Goal: Communication & Community: Answer question/provide support

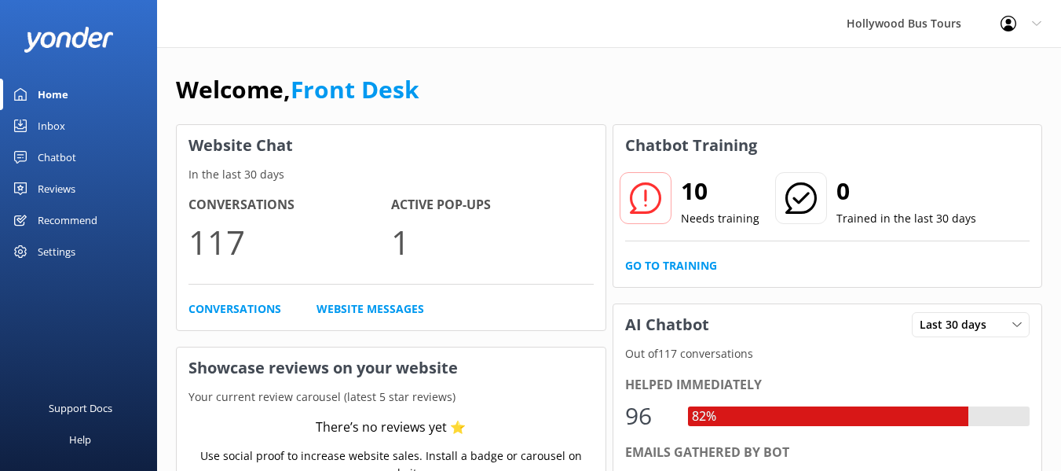
click at [53, 127] on div "Inbox" at bounding box center [51, 125] width 27 height 31
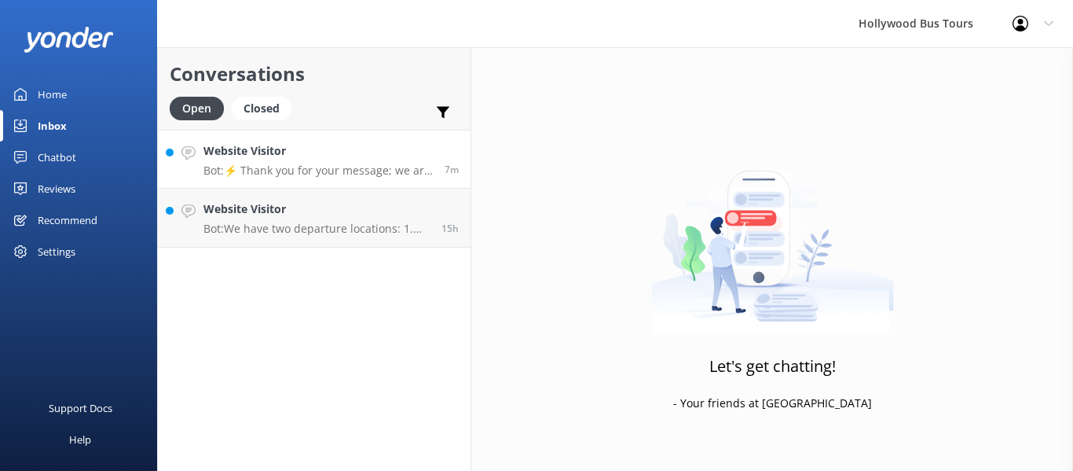
click at [315, 169] on p "Bot: ⚡ Thank you for your message; we are connecting you to a team member who w…" at bounding box center [317, 170] width 229 height 14
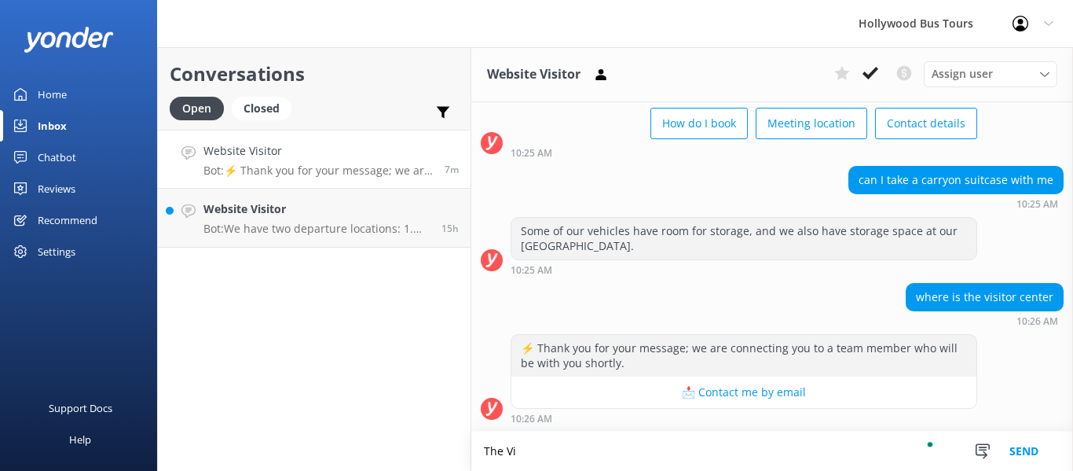
scroll to position [94, 0]
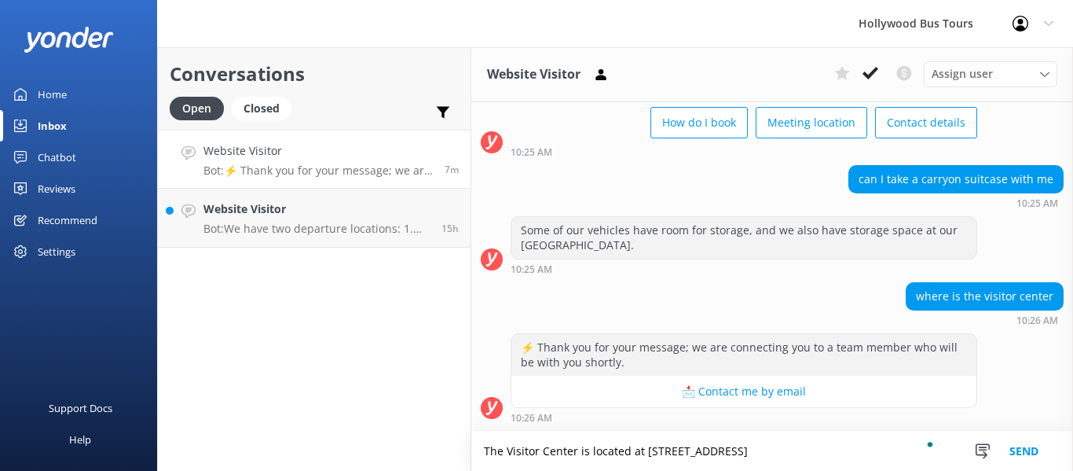
type textarea "The Visitor Center is located at [STREET_ADDRESS]"
click at [1017, 458] on button "Send" at bounding box center [1023, 450] width 59 height 39
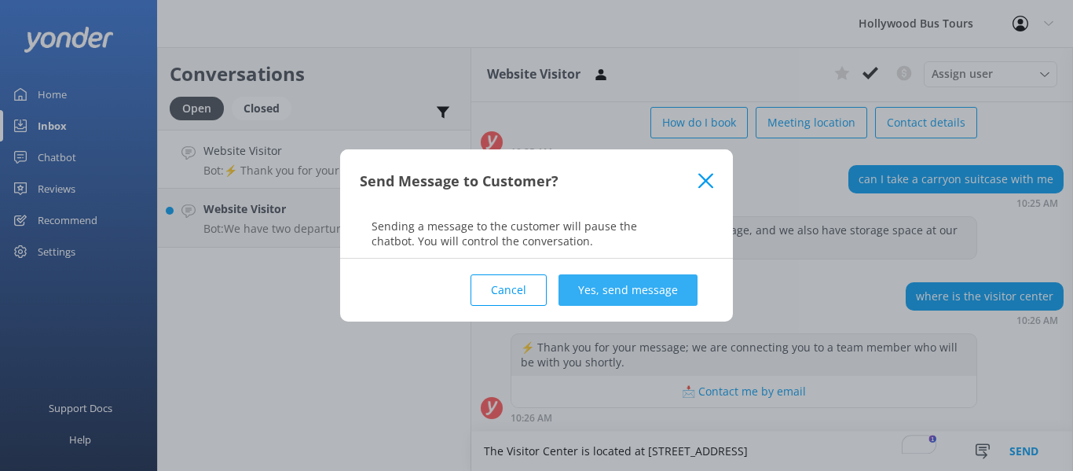
click at [646, 289] on button "Yes, send message" at bounding box center [627, 289] width 139 height 31
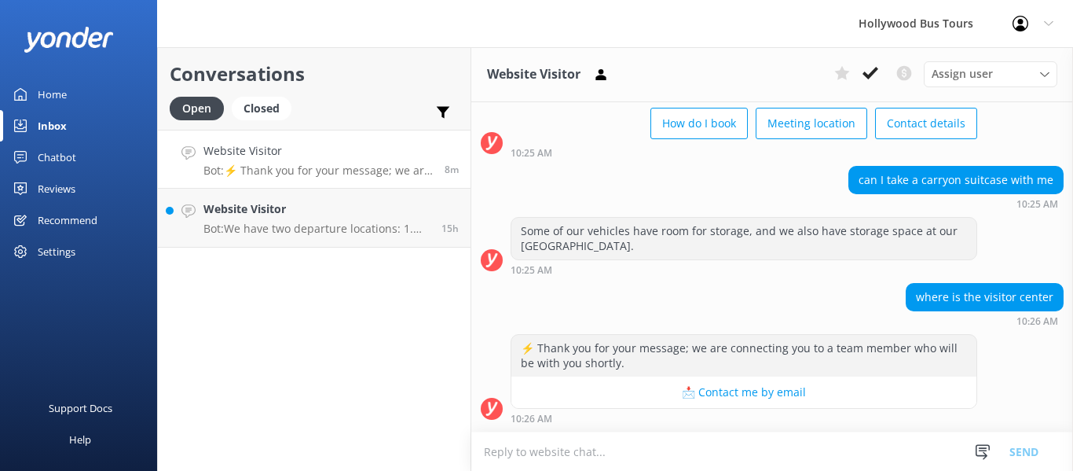
scroll to position [196, 0]
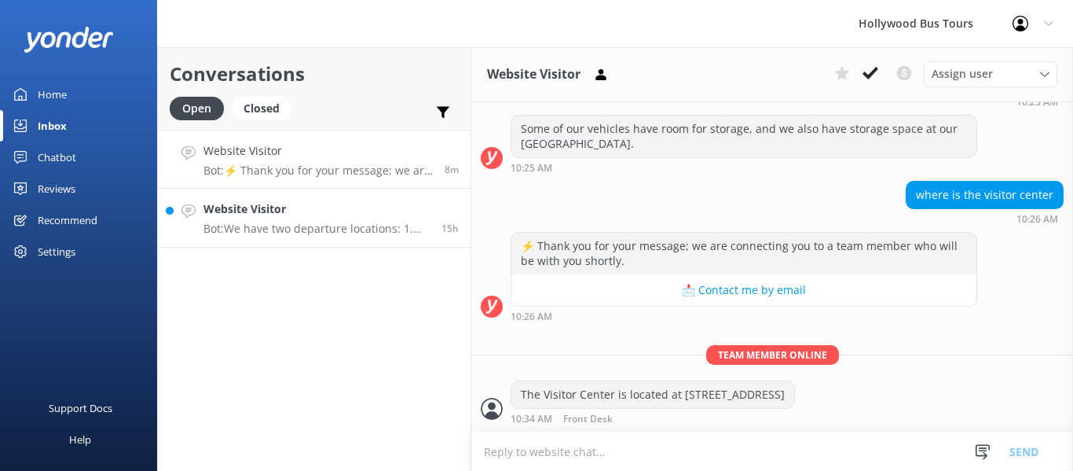
click at [330, 227] on p "Bot: We have two departure locations: 1. [STREET_ADDRESS] - Please check-in ins…" at bounding box center [316, 229] width 226 height 14
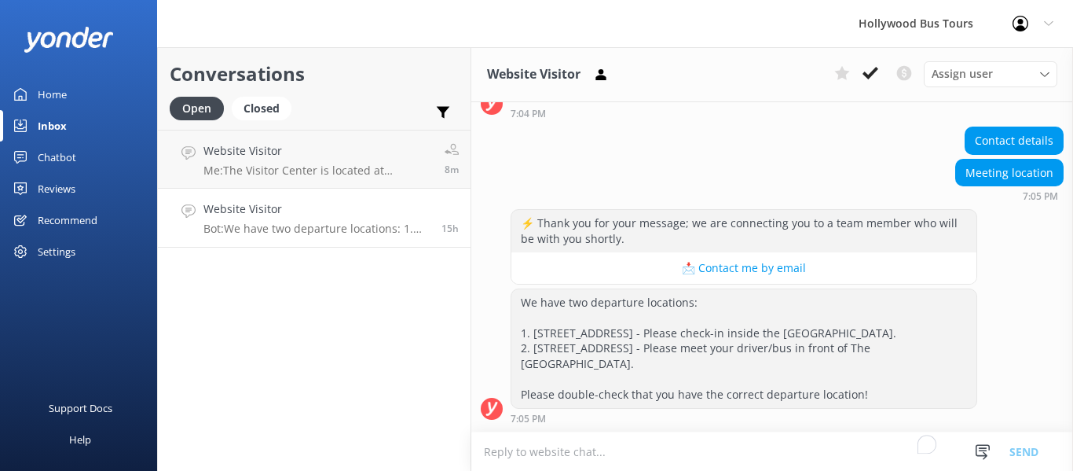
scroll to position [148, 0]
click at [879, 79] on button at bounding box center [870, 73] width 28 height 24
